Goal: Navigation & Orientation: Find specific page/section

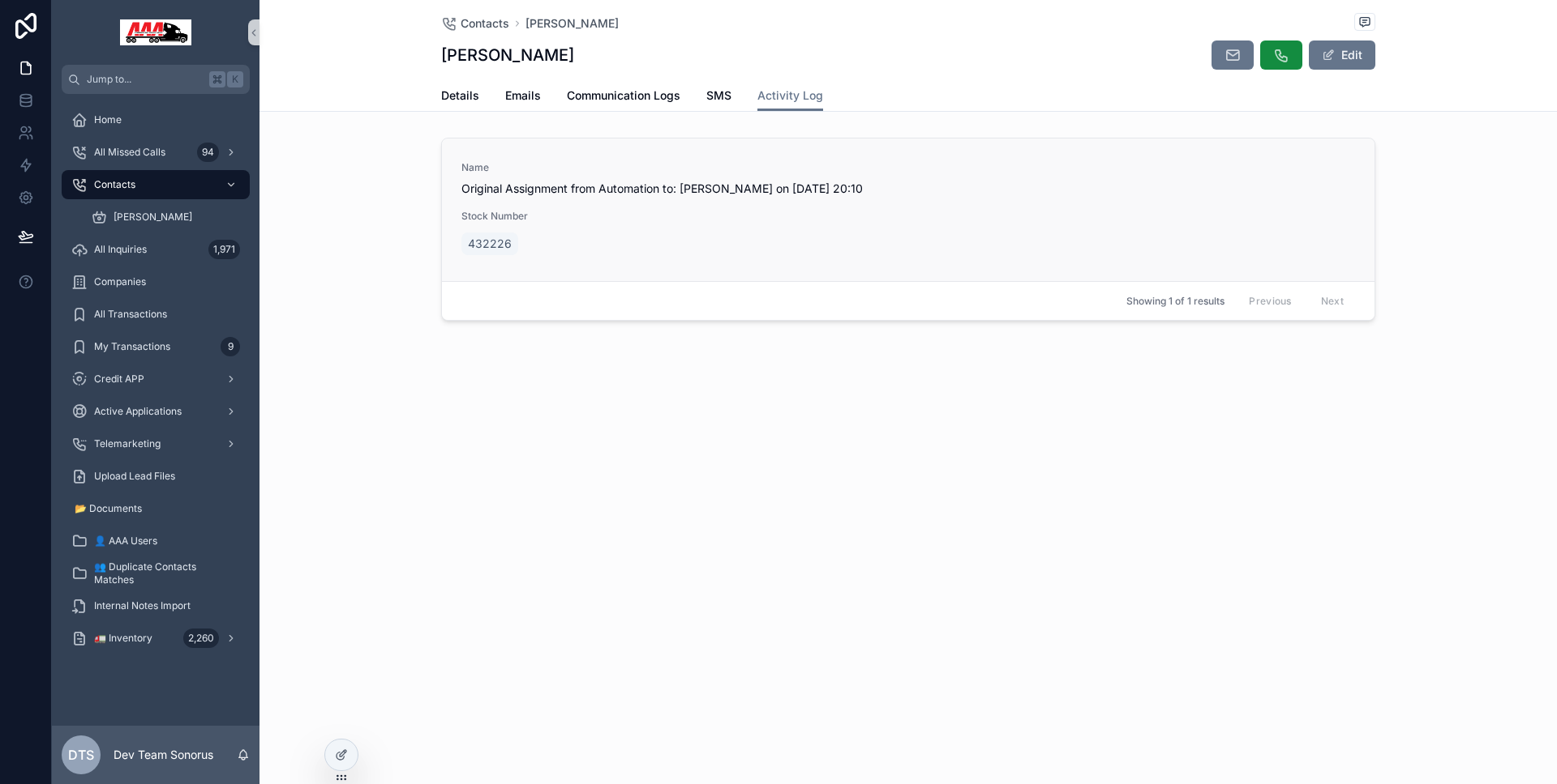
drag, startPoint x: 0, startPoint y: 0, endPoint x: 574, endPoint y: 225, distance: 616.5
click at [574, 225] on div "Stock Number 432226" at bounding box center [566, 234] width 209 height 49
